Goal: Task Accomplishment & Management: Manage account settings

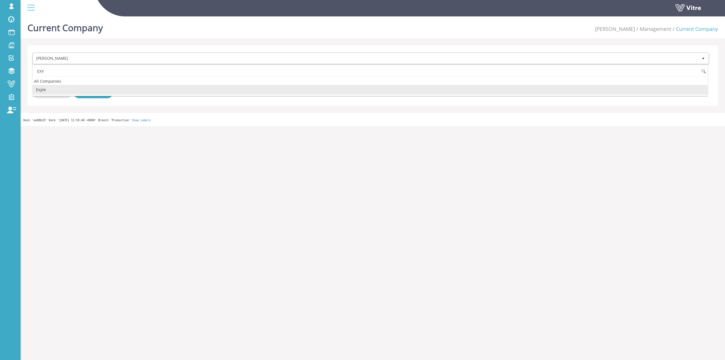
click at [77, 92] on li "Exyte" at bounding box center [370, 90] width 675 height 10
type input "EXY"
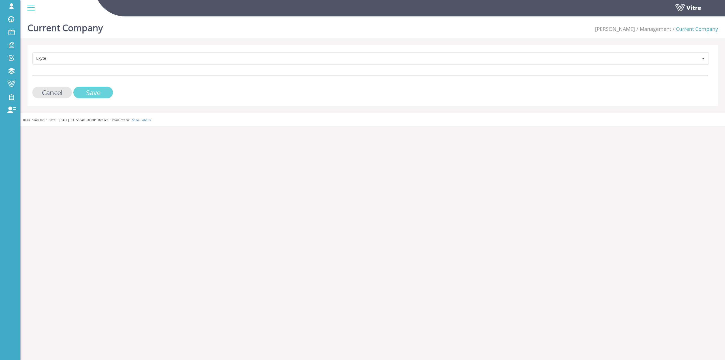
click at [91, 95] on input "Save" at bounding box center [93, 93] width 40 height 12
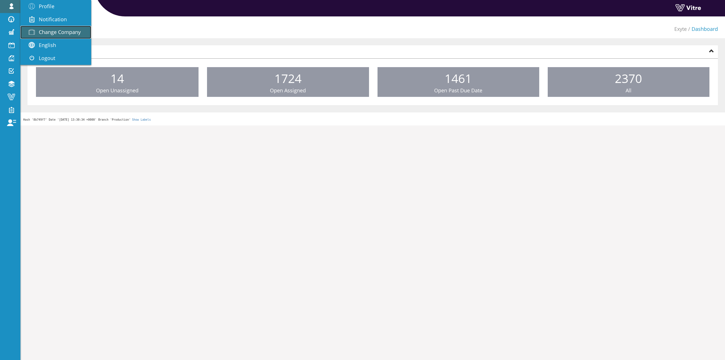
click at [48, 32] on span "Change Company" at bounding box center [60, 32] width 42 height 7
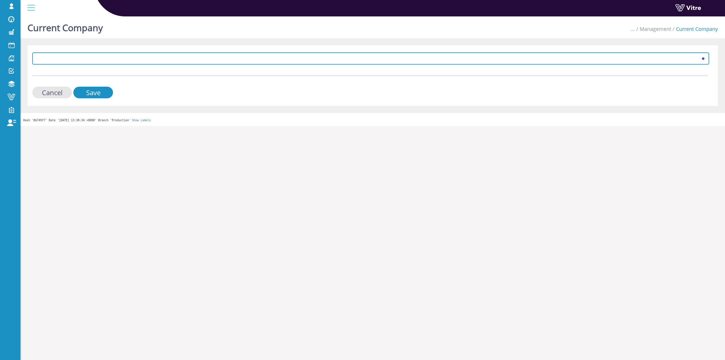
click at [204, 59] on span at bounding box center [365, 58] width 665 height 10
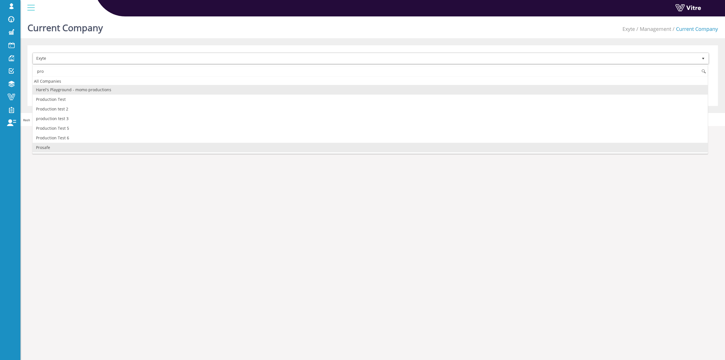
click at [66, 144] on li "Prosafe" at bounding box center [370, 148] width 675 height 10
type input "pro"
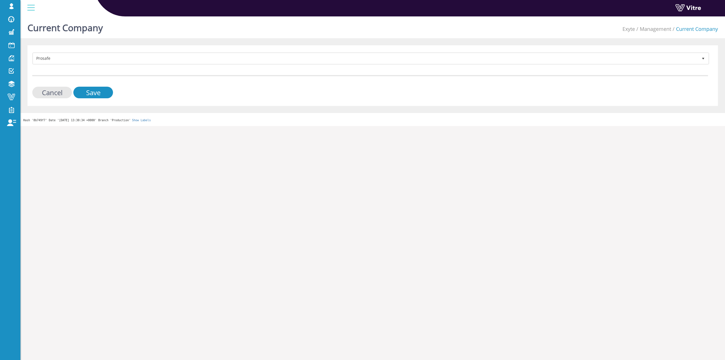
click at [96, 99] on div "Prosafe 319 Cancel Save" at bounding box center [372, 75] width 691 height 61
click at [97, 97] on input "Save" at bounding box center [93, 93] width 40 height 12
